Goal: Subscribe to service/newsletter

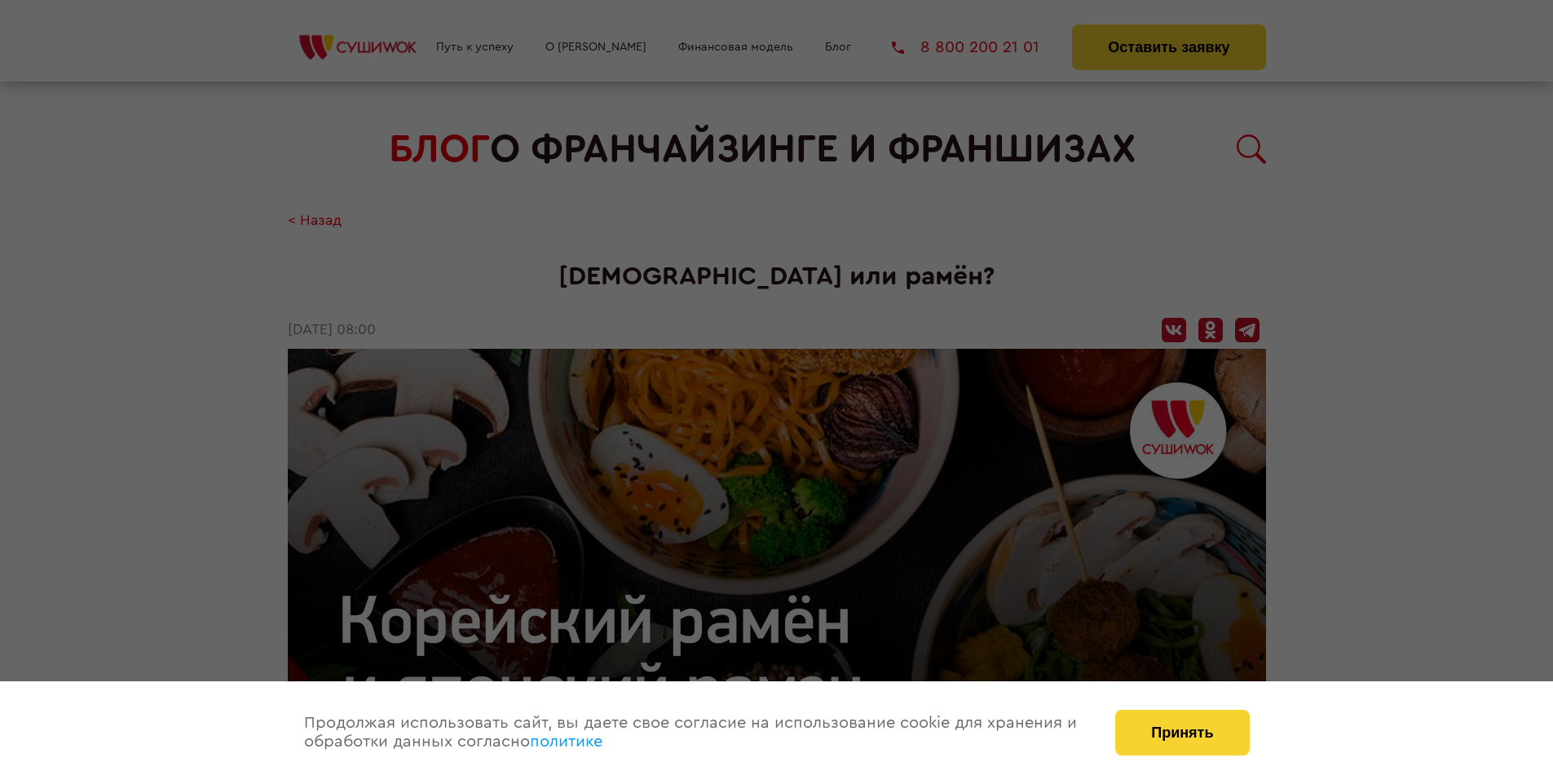
scroll to position [1880, 0]
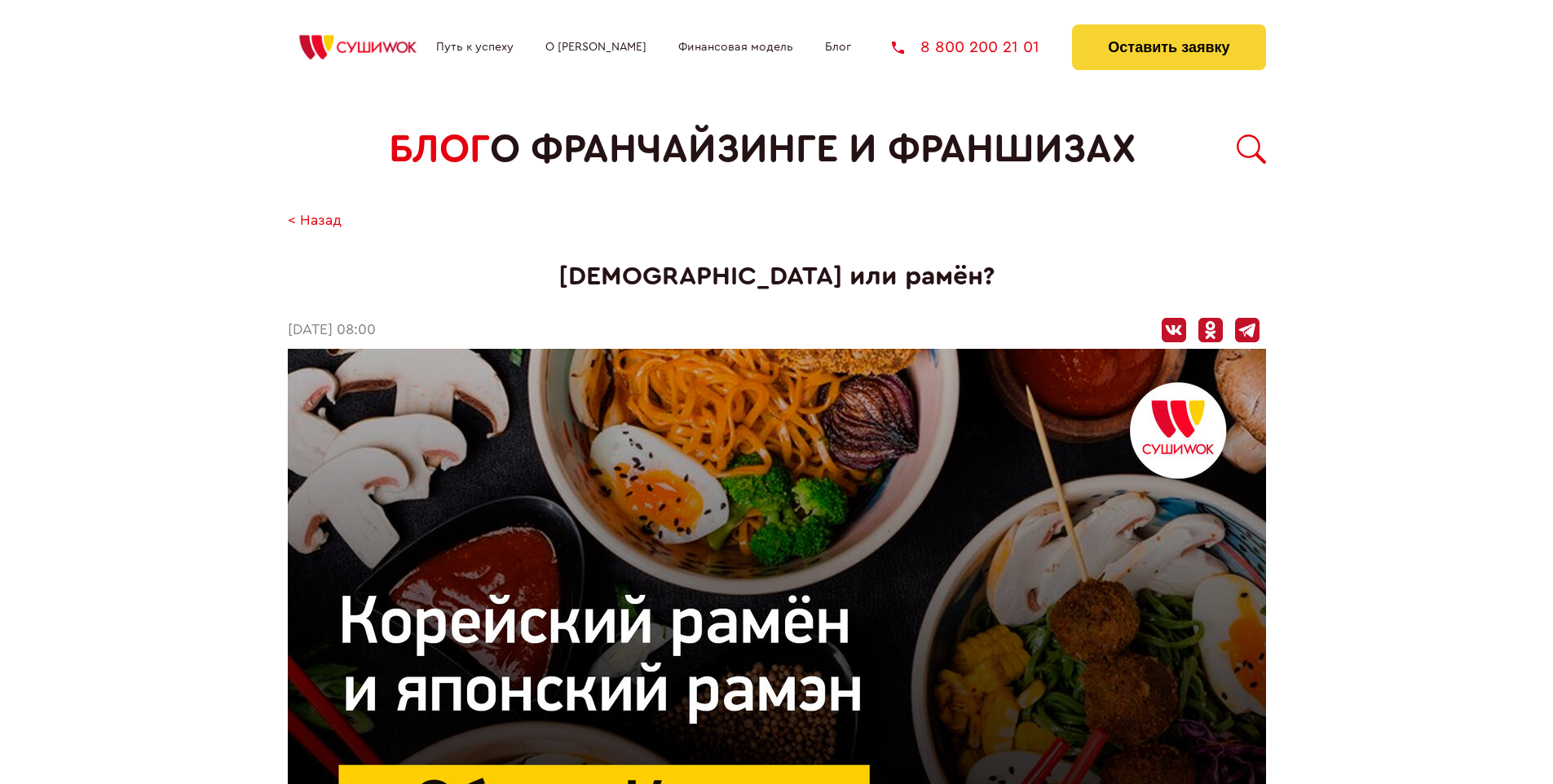
scroll to position [1880, 0]
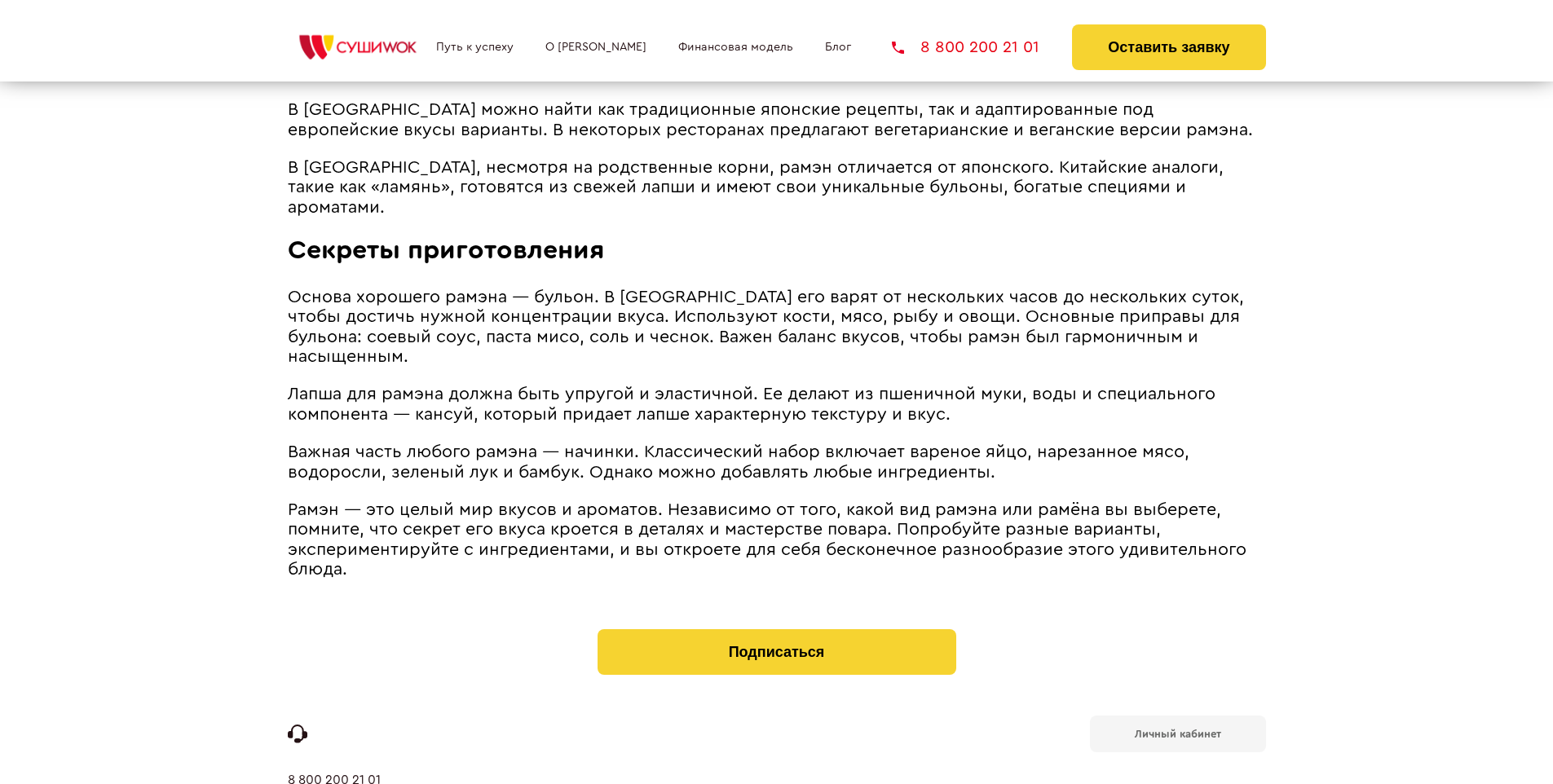
click at [1177, 729] on b "Личный кабинет" at bounding box center [1178, 734] width 87 height 10
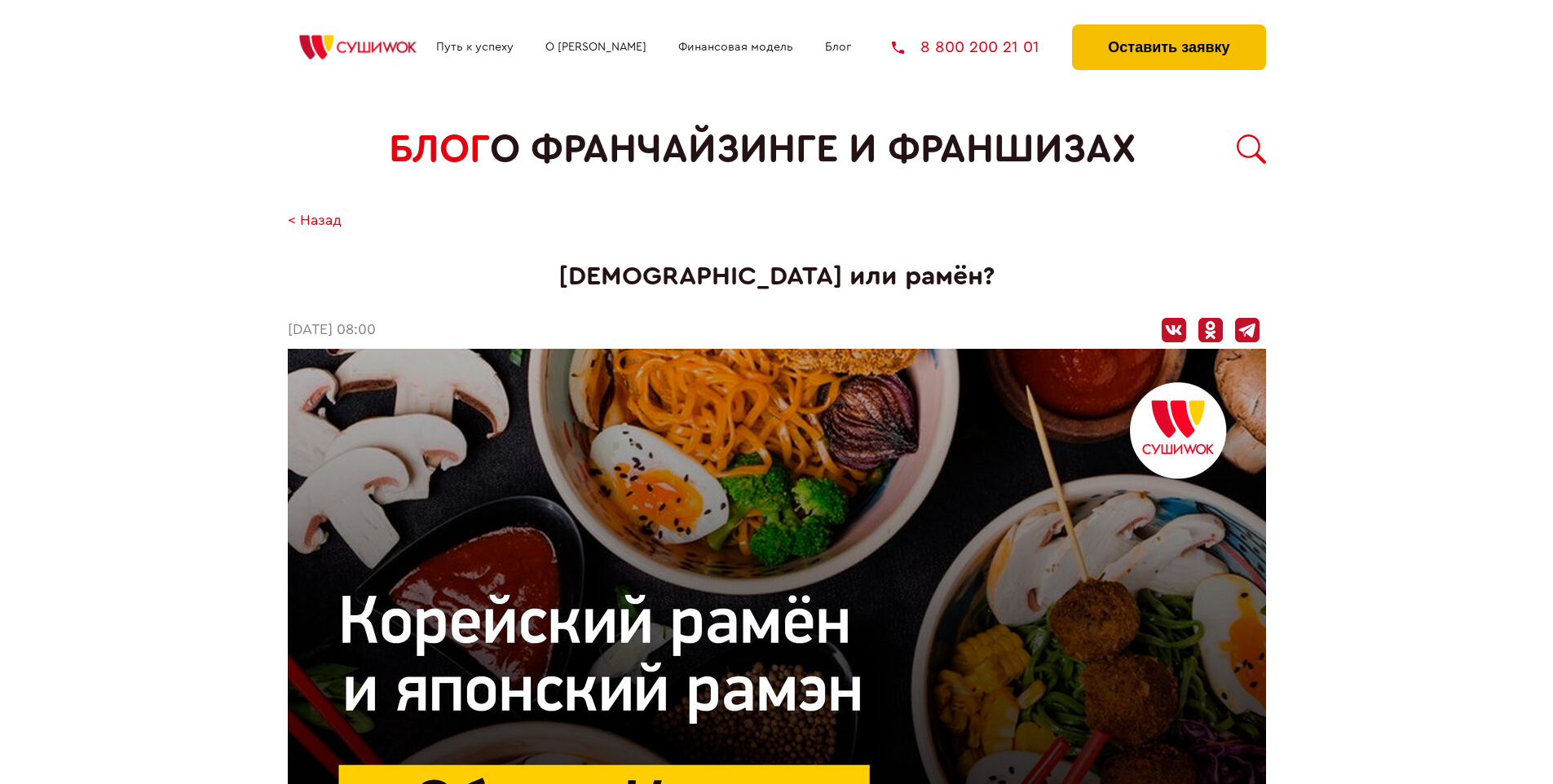
click at [1169, 29] on button "Оставить заявку" at bounding box center [1169, 48] width 193 height 46
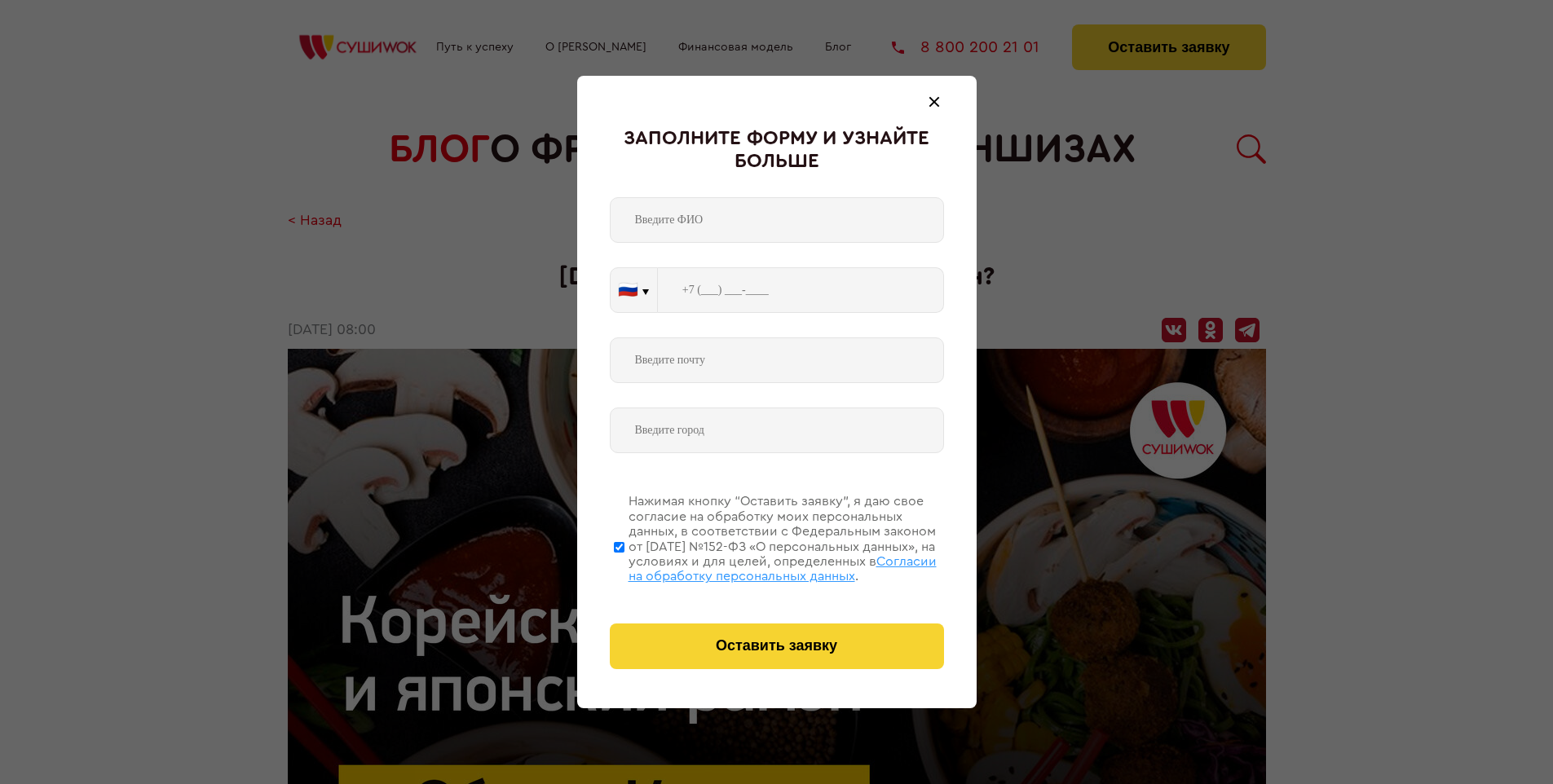
click at [756, 567] on span "Согласии на обработку персональных данных" at bounding box center [782, 568] width 308 height 28
click at [625, 567] on input "Нажимая кнопку “Оставить заявку”, я даю свое согласие на обработку моих персона…" at bounding box center [619, 547] width 10 height 131
checkbox input "false"
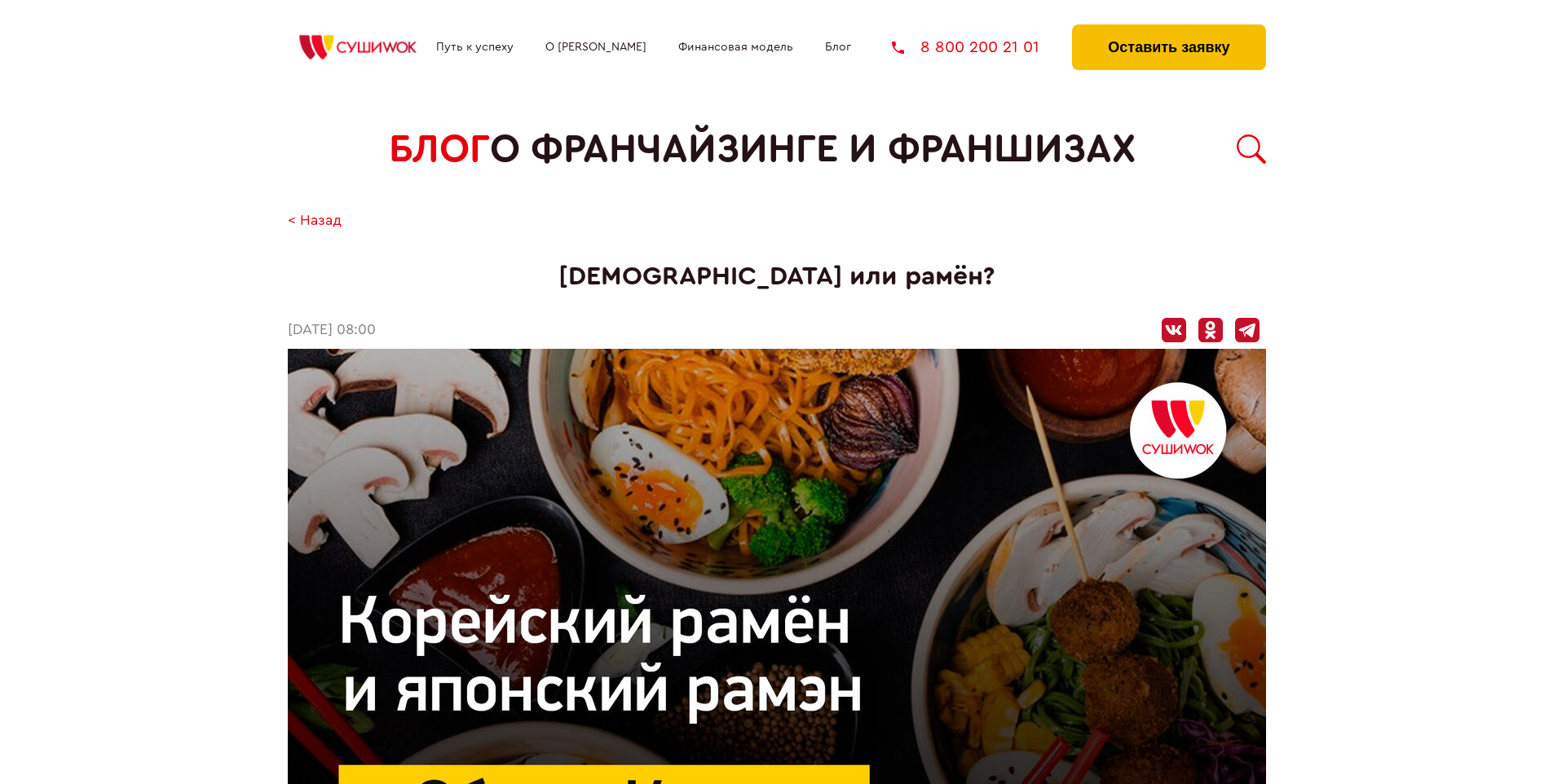
click at [1169, 29] on button "Оставить заявку" at bounding box center [1169, 48] width 193 height 46
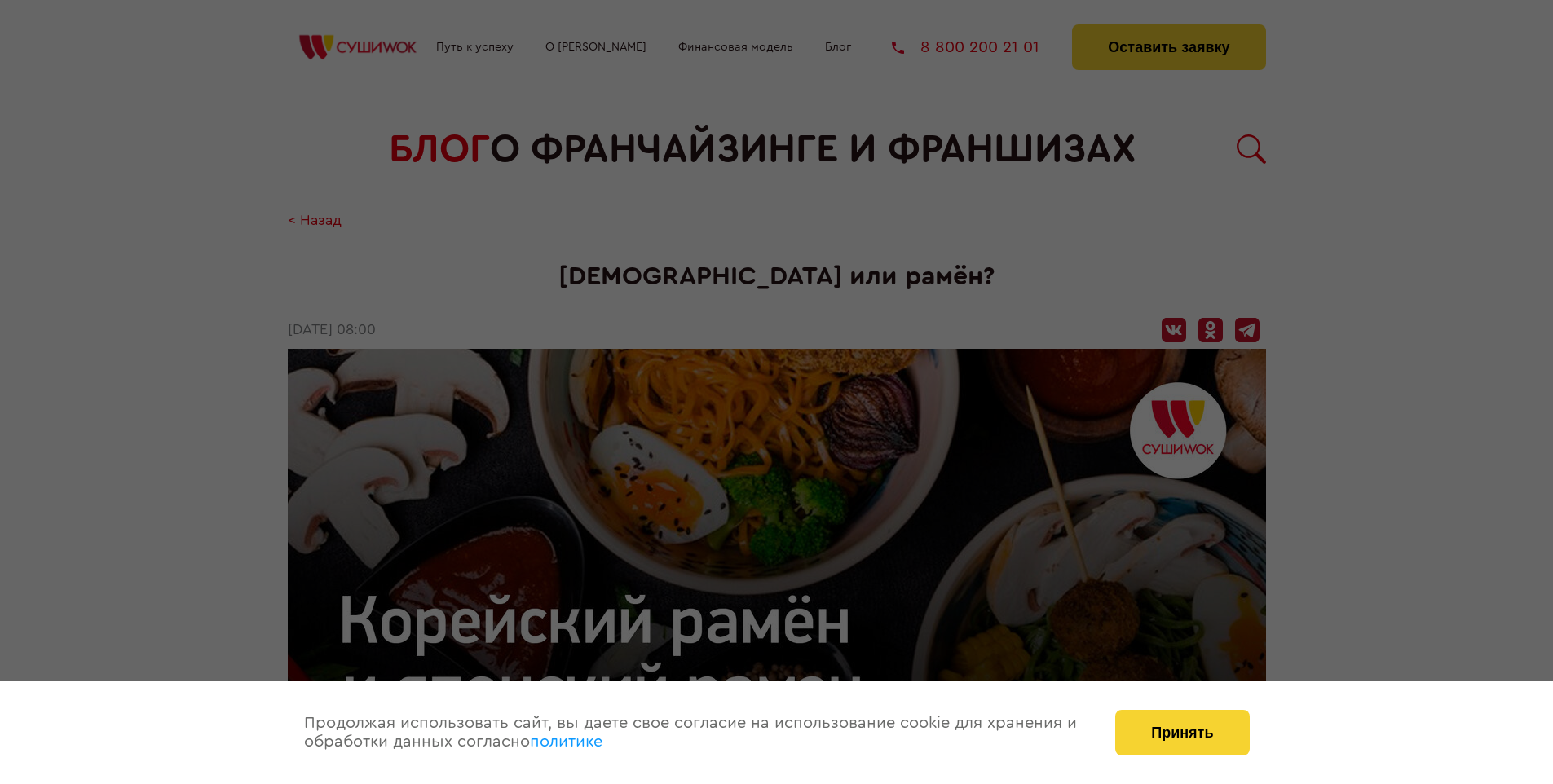
scroll to position [1880, 0]
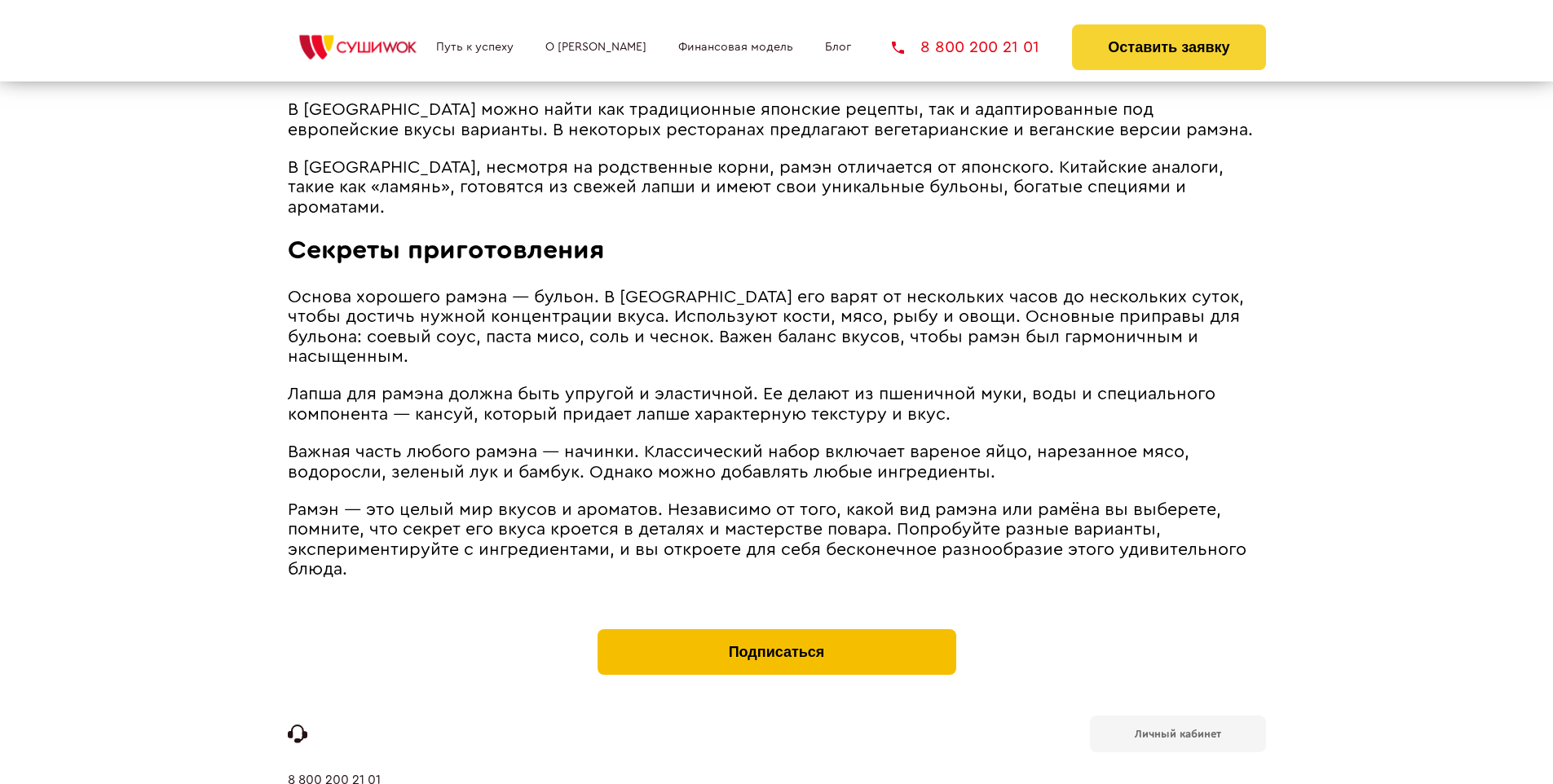
click at [776, 630] on button "Подписаться" at bounding box center [776, 652] width 359 height 46
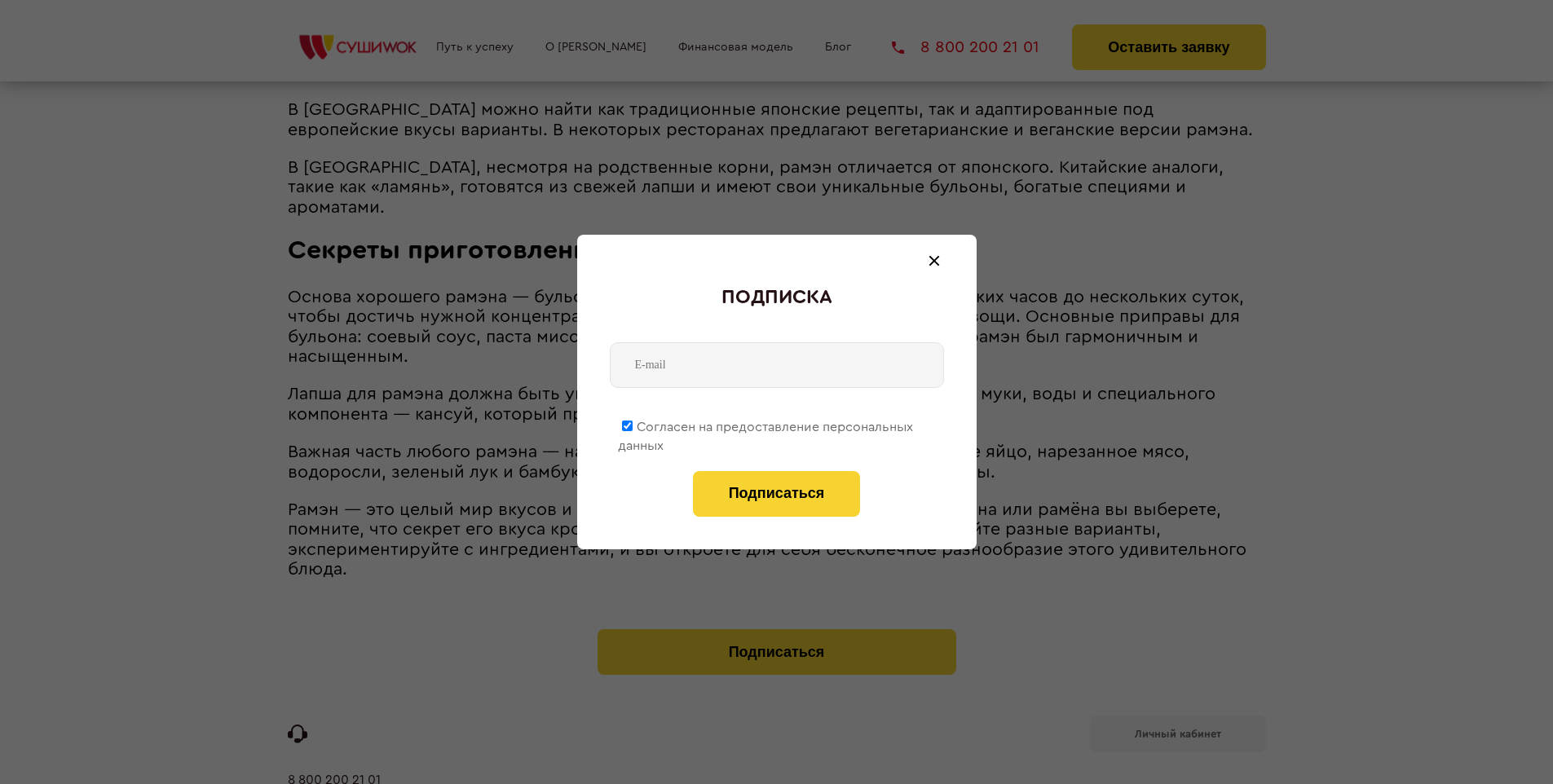
click at [766, 424] on span "Согласен на предоставление персональных данных" at bounding box center [765, 436] width 295 height 31
click at [632, 424] on input "Согласен на предоставление персональных данных" at bounding box center [627, 426] width 10 height 10
checkbox input "false"
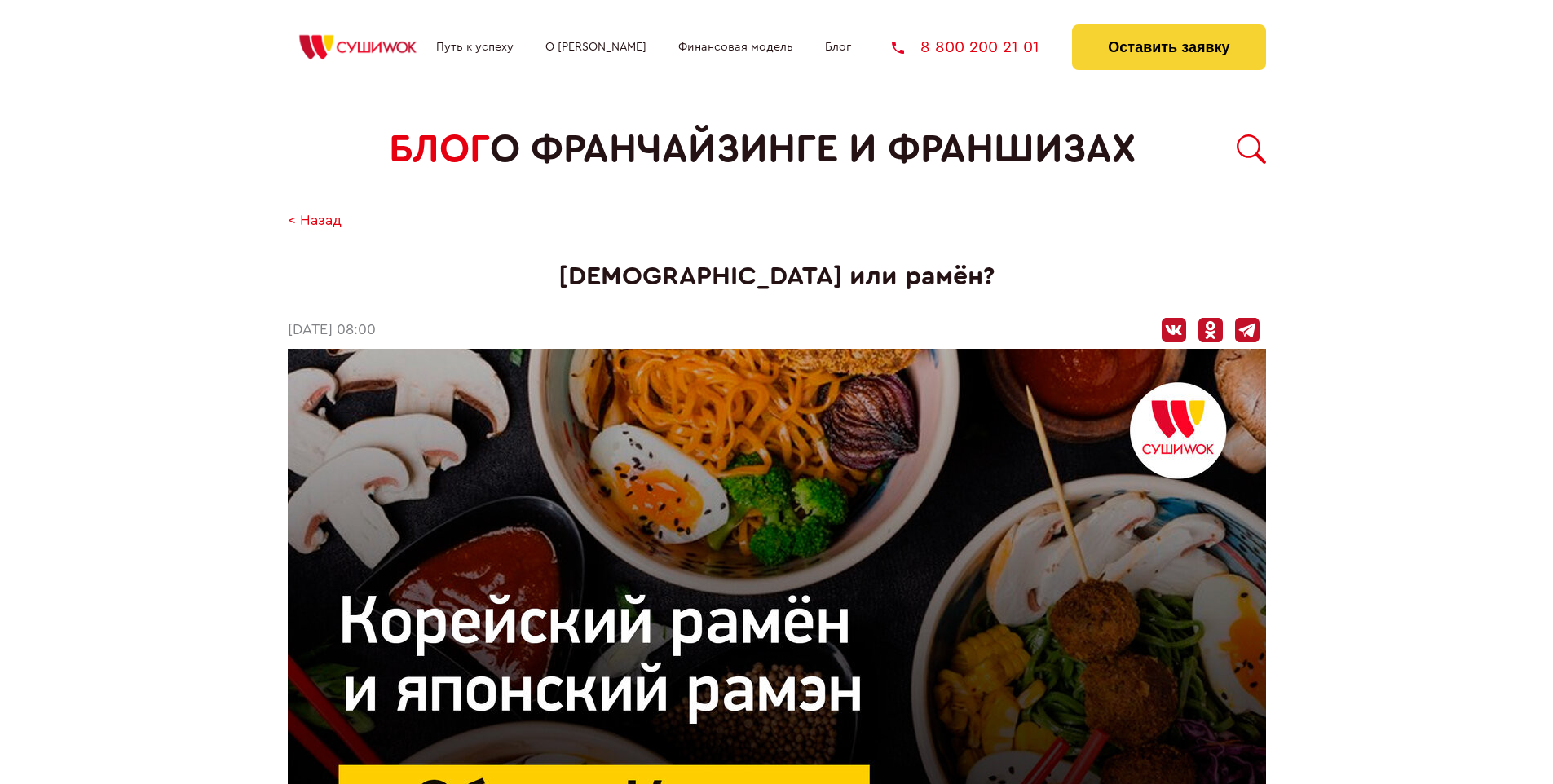
scroll to position [1880, 0]
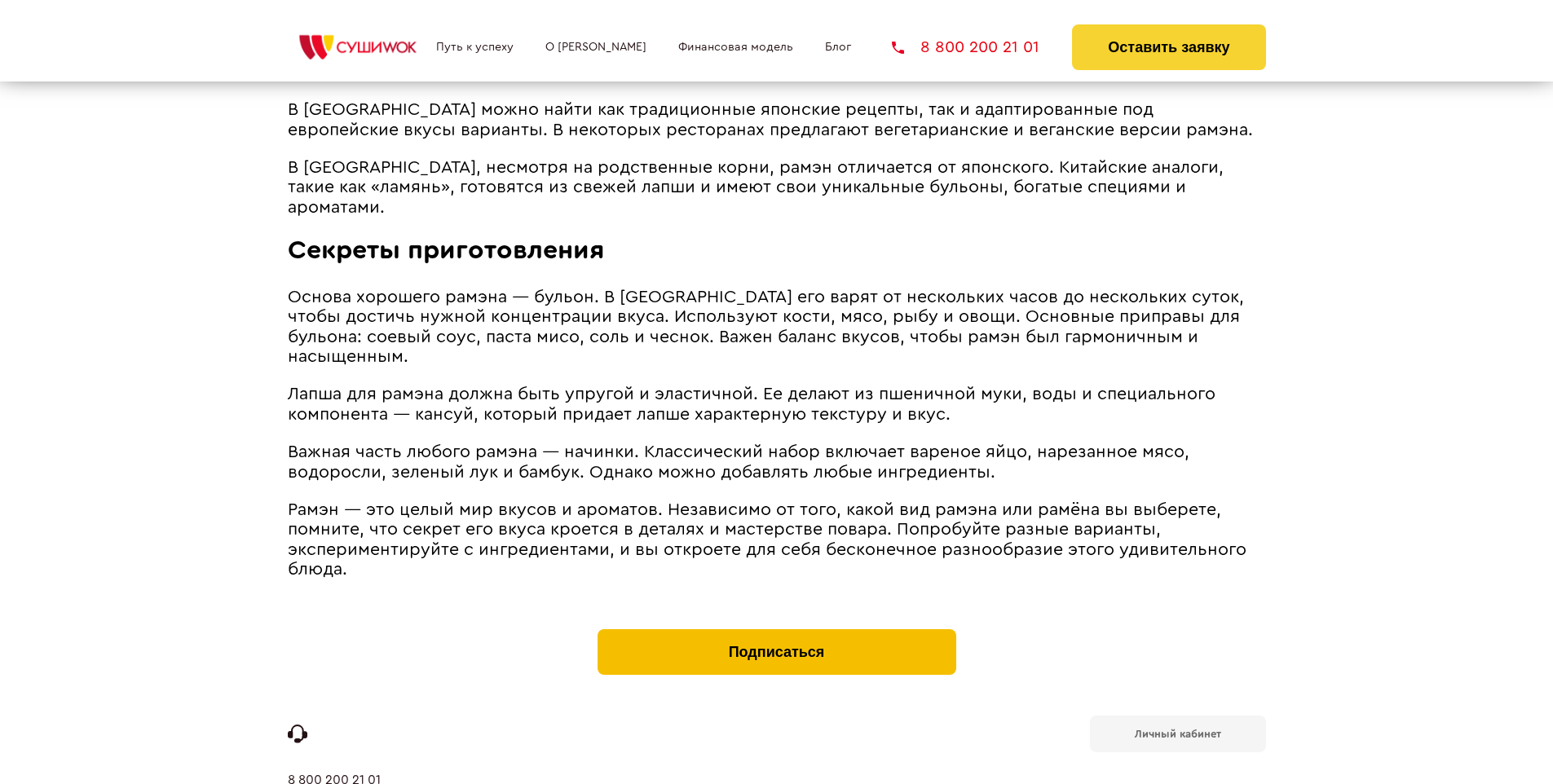
click at [776, 630] on button "Подписаться" at bounding box center [776, 652] width 359 height 46
